Goal: Information Seeking & Learning: Learn about a topic

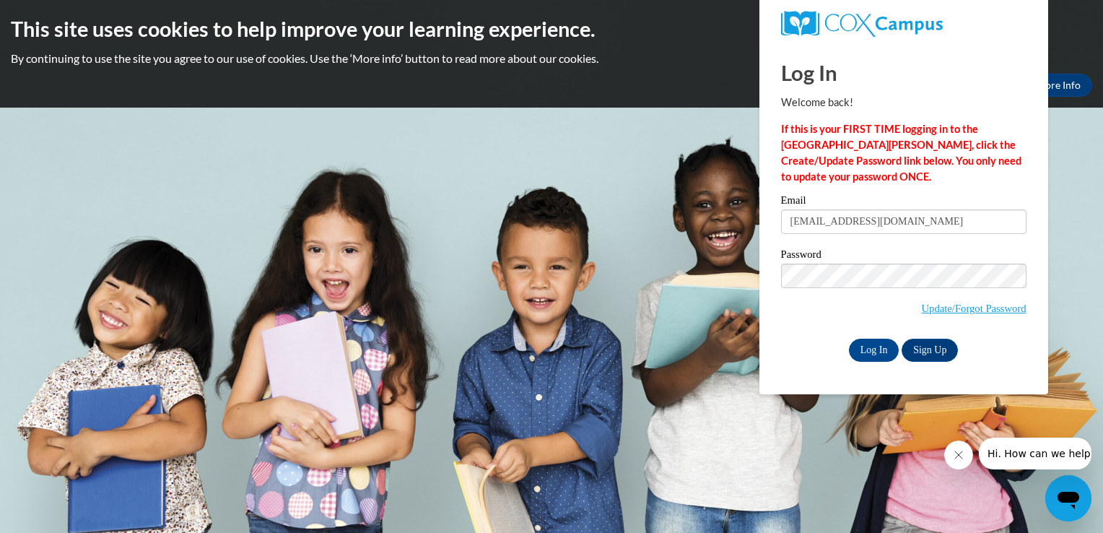
click at [849, 339] on input "Log In" at bounding box center [874, 350] width 51 height 23
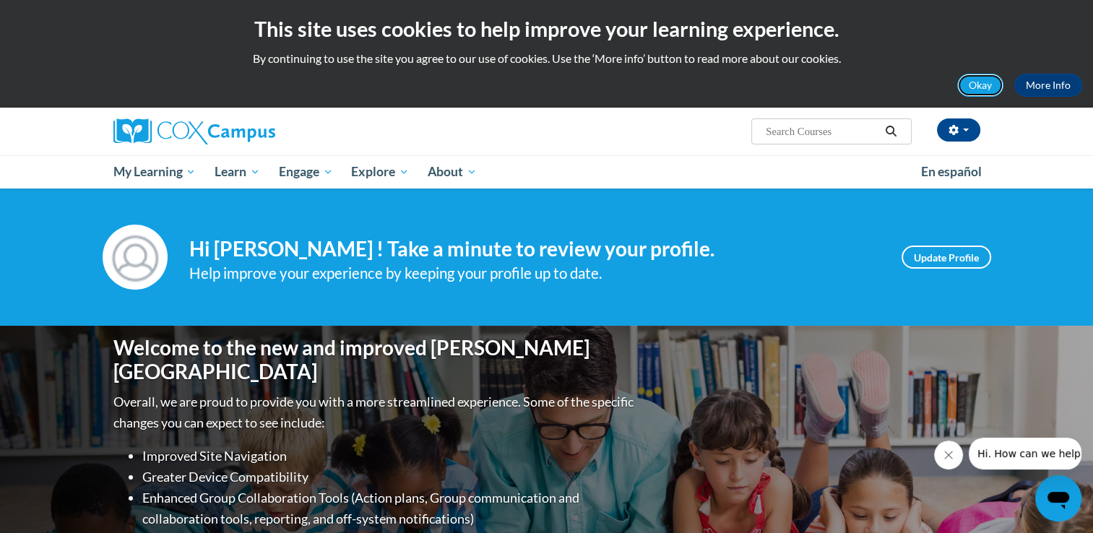
drag, startPoint x: 1103, startPoint y: 108, endPoint x: 986, endPoint y: 79, distance: 119.8
click at [986, 79] on button "Okay" at bounding box center [980, 85] width 46 height 23
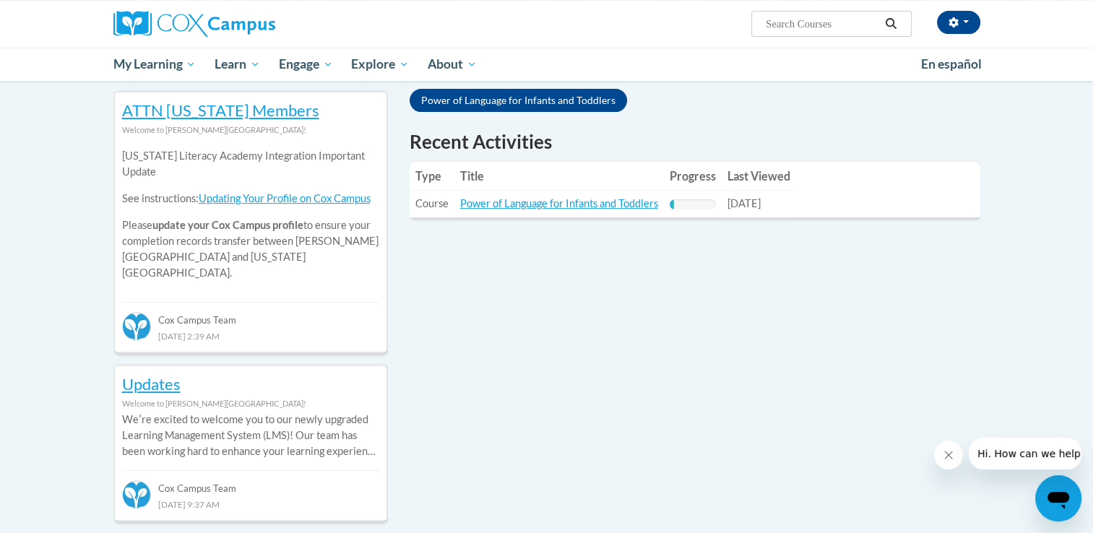
scroll to position [447, 0]
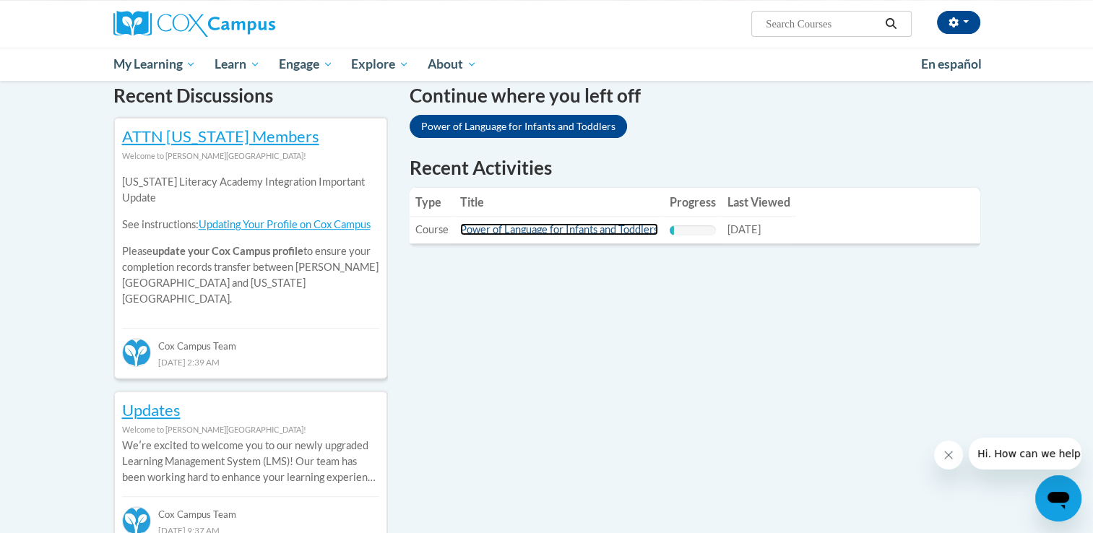
click at [568, 228] on link "Power of Language for Infants and Toddlers" at bounding box center [559, 229] width 198 height 12
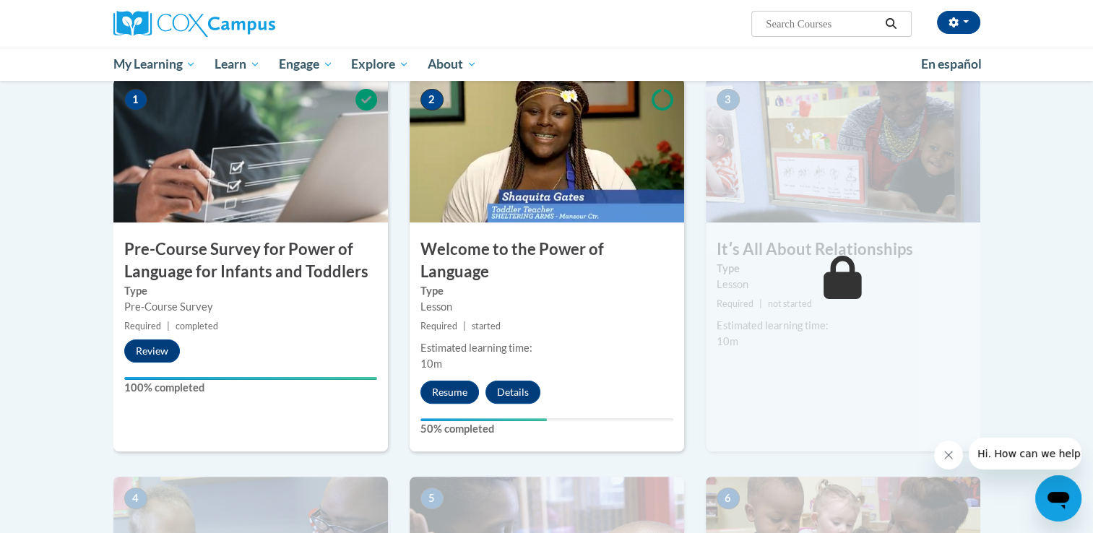
scroll to position [329, 0]
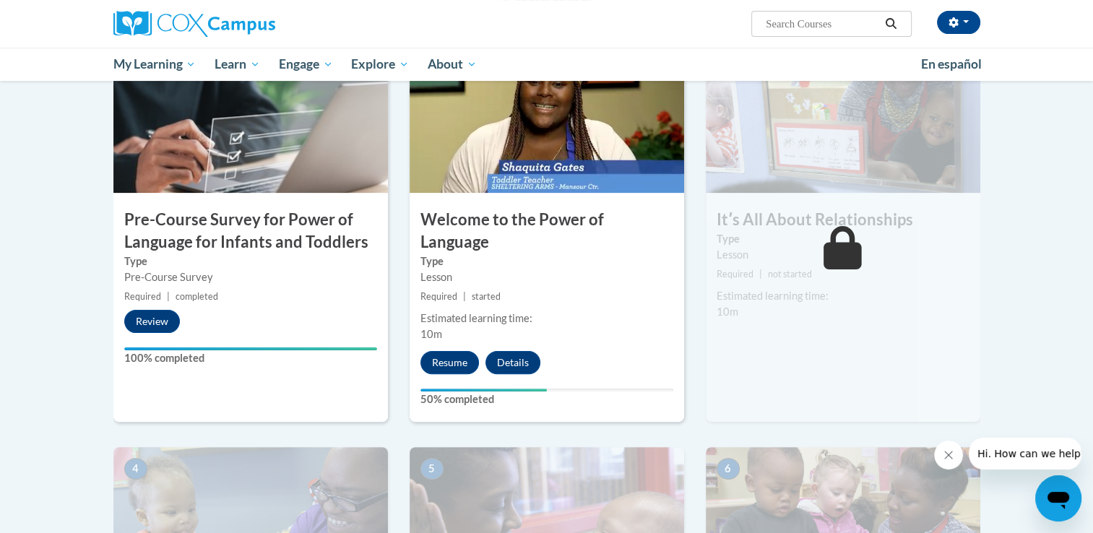
click at [506, 253] on label "Type" at bounding box center [546, 261] width 253 height 16
click at [515, 351] on button "Details" at bounding box center [512, 362] width 55 height 23
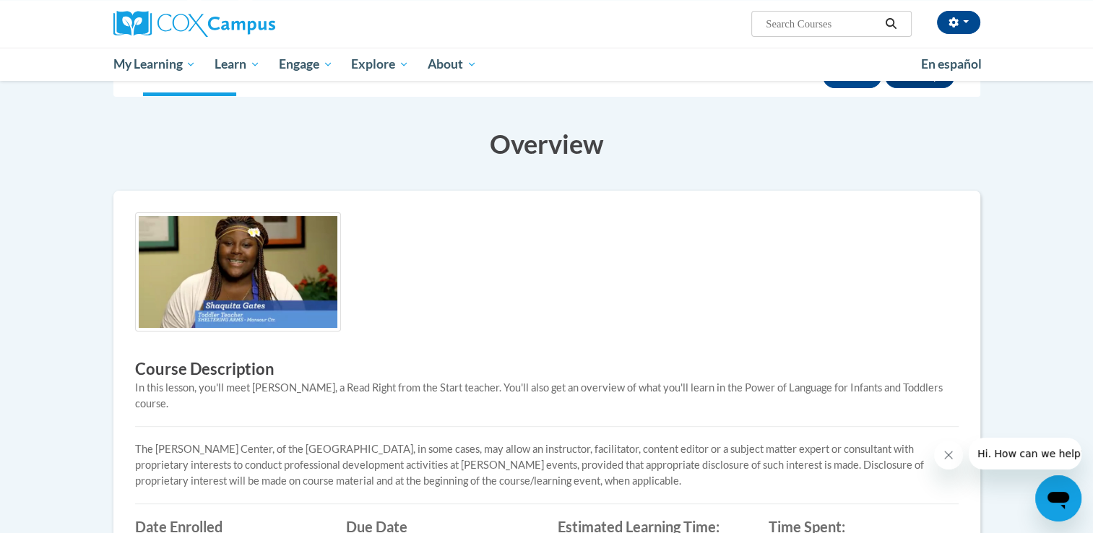
scroll to position [196, 0]
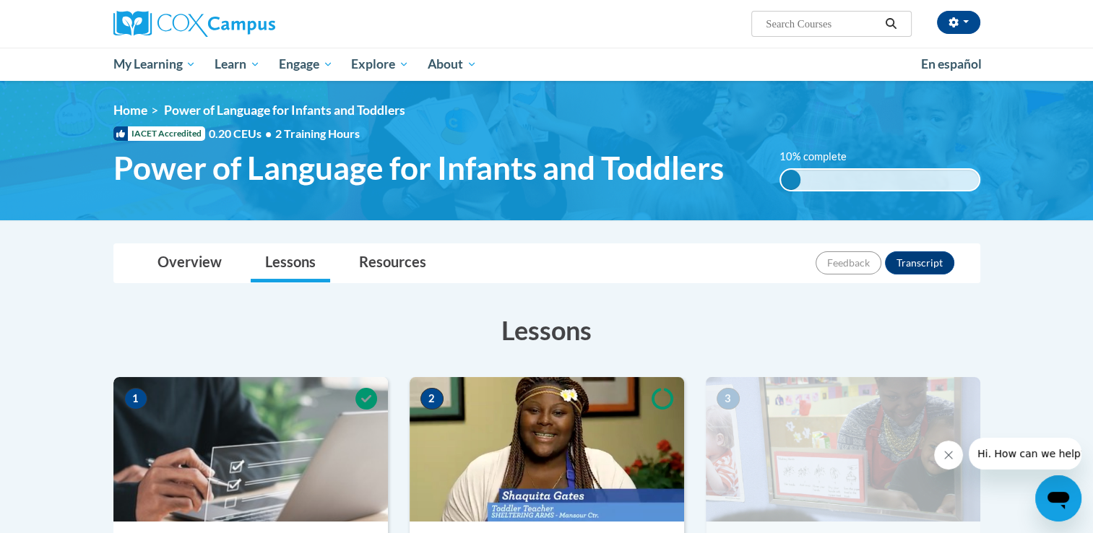
click at [446, 442] on img at bounding box center [546, 449] width 274 height 144
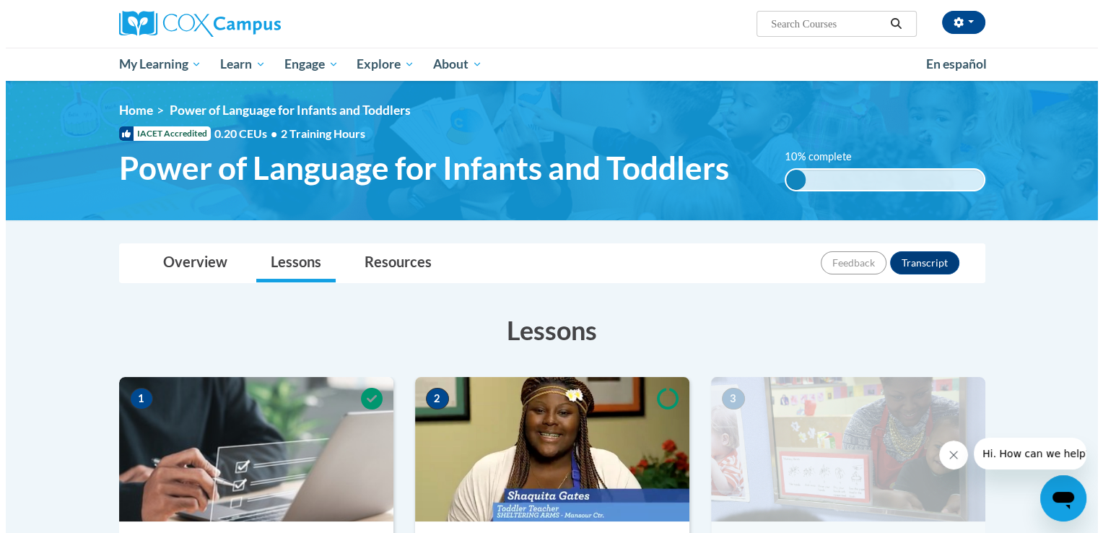
scroll to position [326, 0]
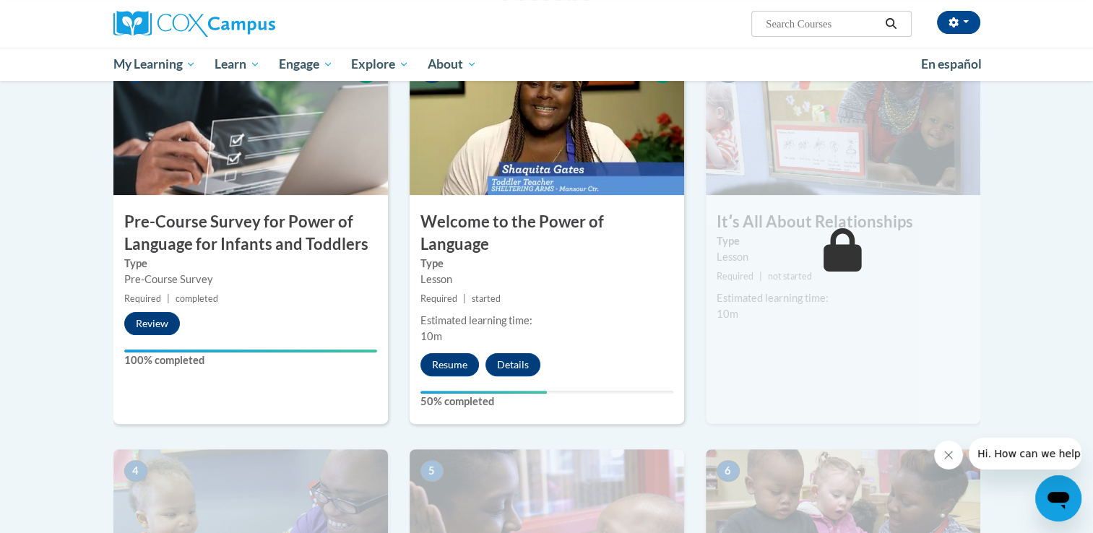
click at [472, 272] on div "Lesson" at bounding box center [546, 280] width 253 height 16
click at [456, 353] on button "Resume" at bounding box center [449, 364] width 58 height 23
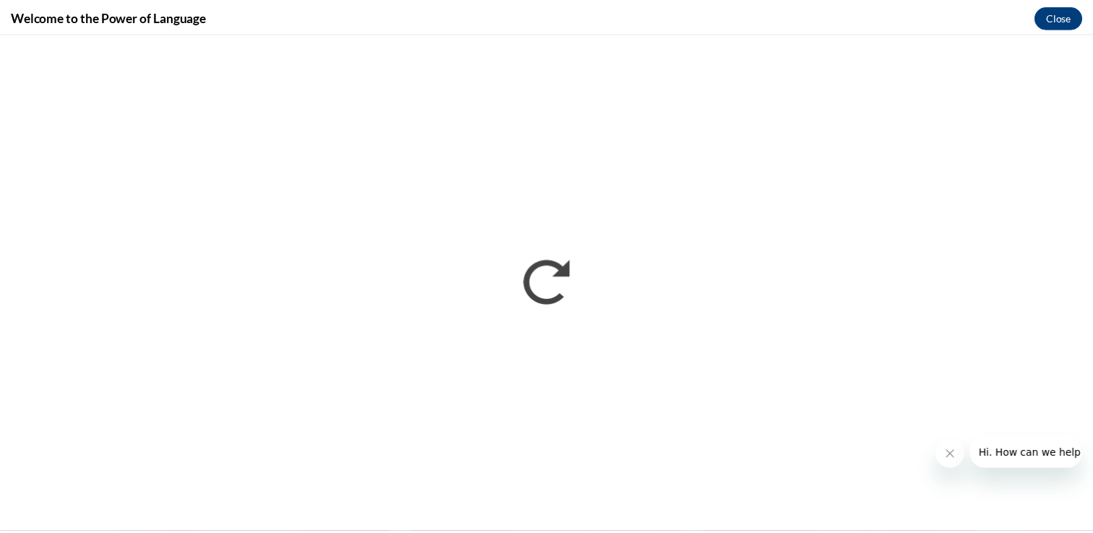
scroll to position [0, 0]
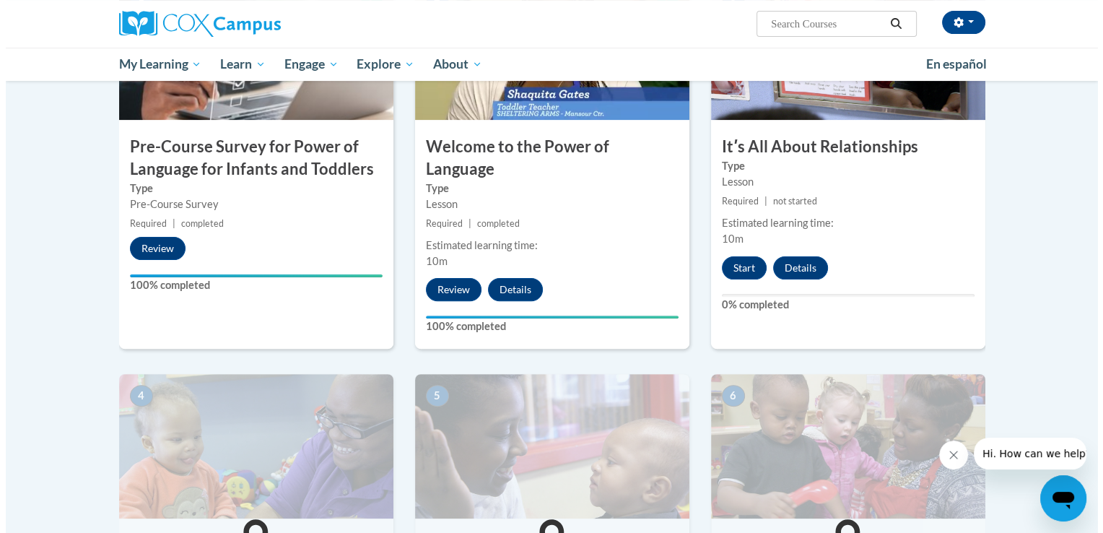
scroll to position [404, 0]
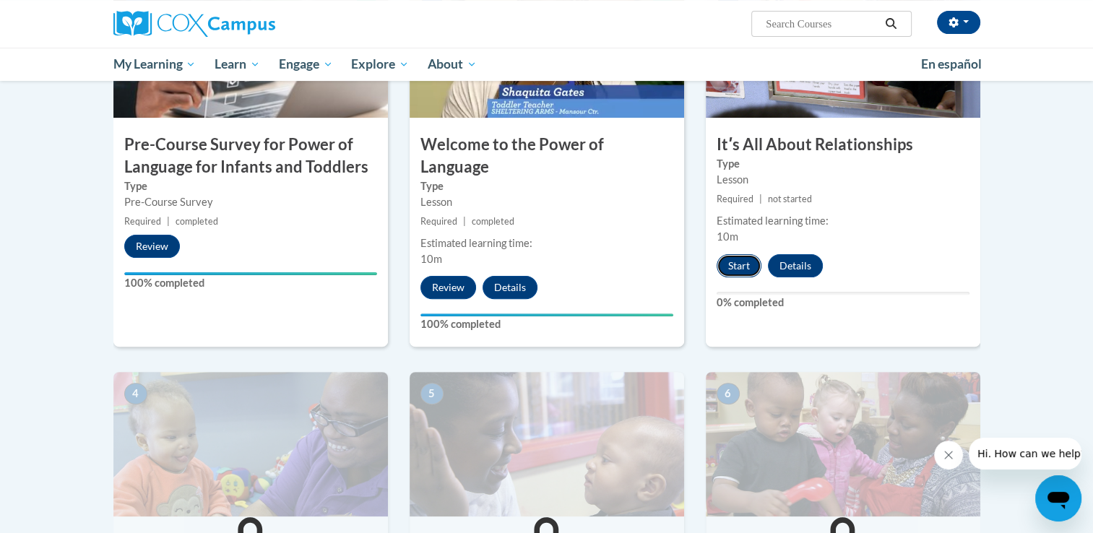
click at [735, 272] on button "Start" at bounding box center [738, 265] width 45 height 23
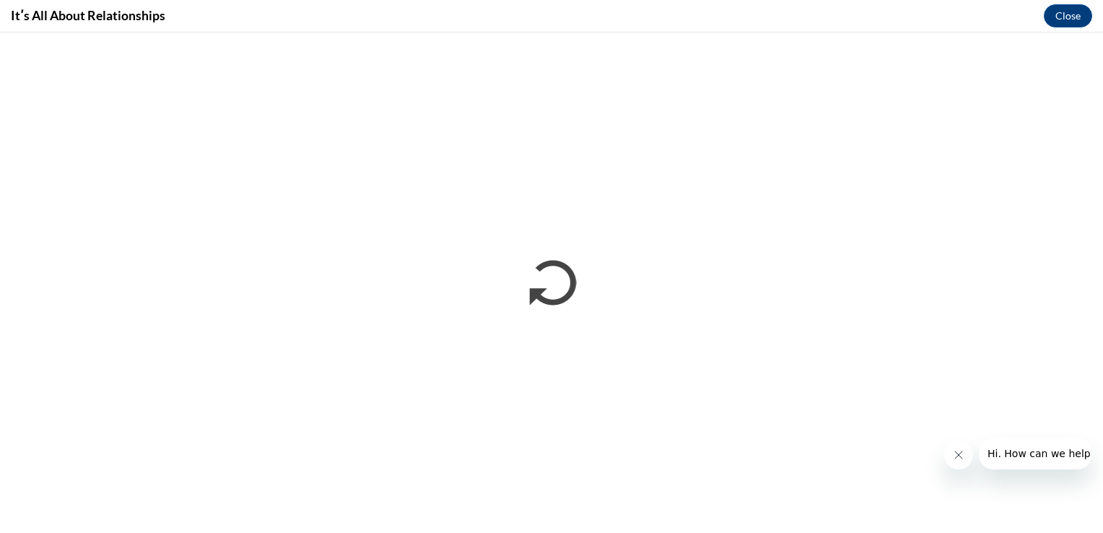
scroll to position [0, 0]
